Goal: Find specific page/section: Find specific page/section

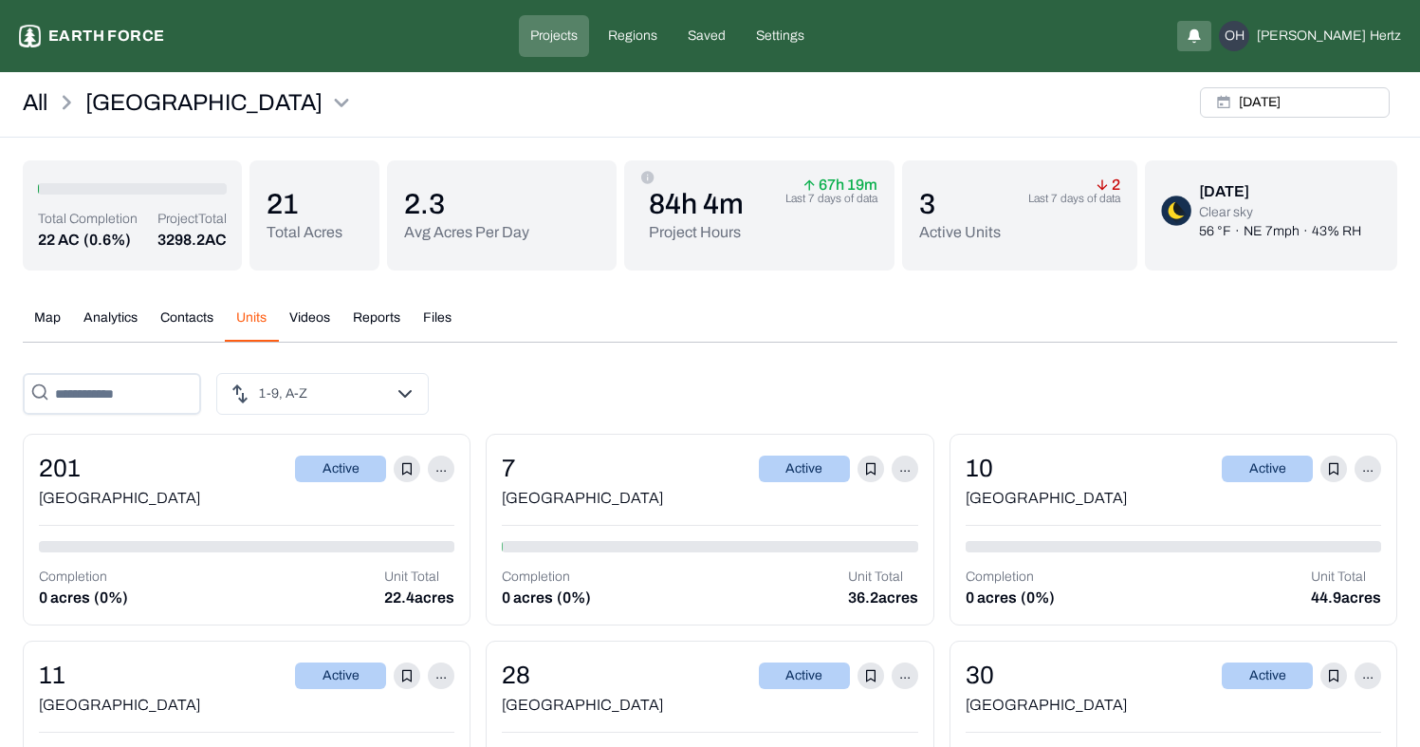
click at [67, 317] on button "Map" at bounding box center [47, 324] width 49 height 33
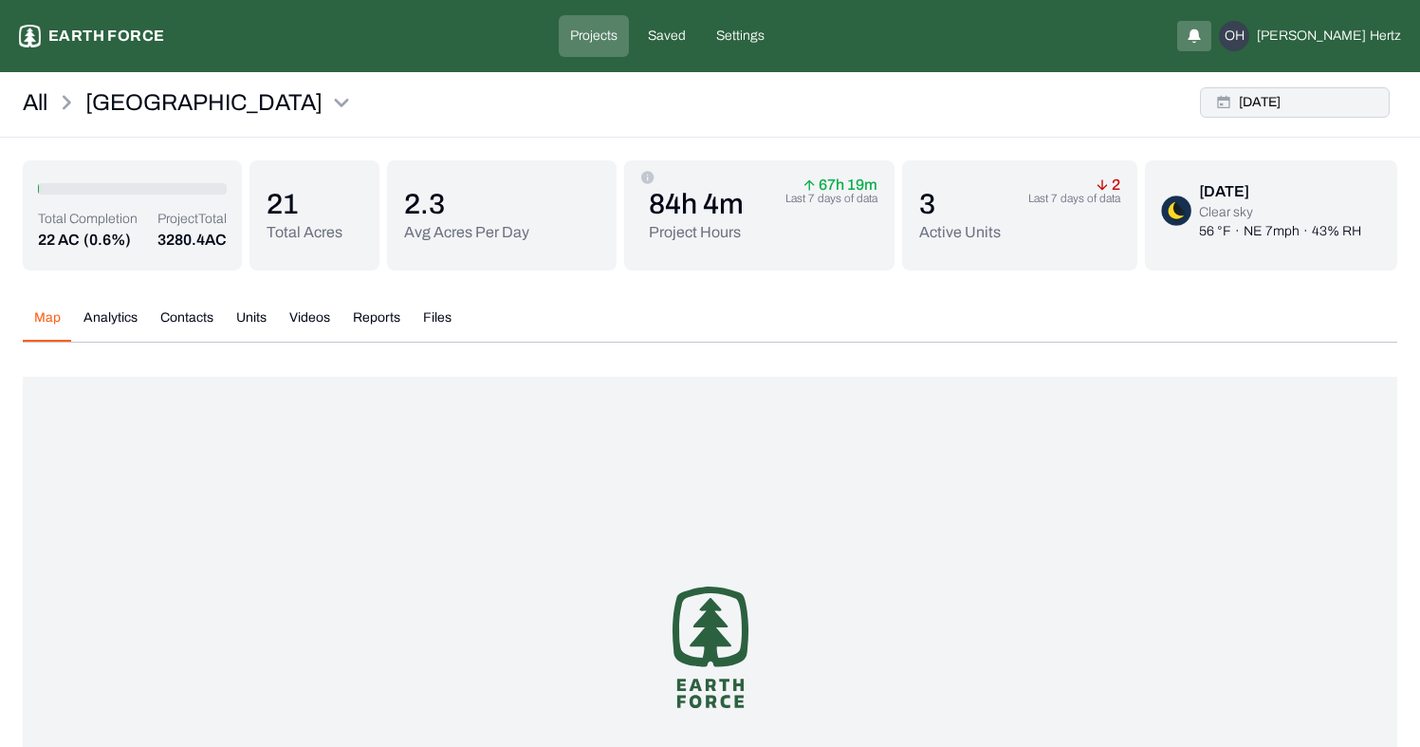
click at [1303, 106] on button "[DATE]" at bounding box center [1295, 102] width 190 height 30
